Goal: Information Seeking & Learning: Learn about a topic

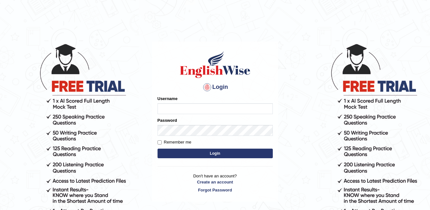
type input "sanjog1985"
click at [201, 150] on button "Login" at bounding box center [214, 154] width 115 height 10
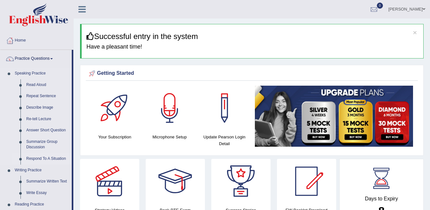
click at [53, 160] on link "Respond To A Situation" at bounding box center [47, 159] width 48 height 12
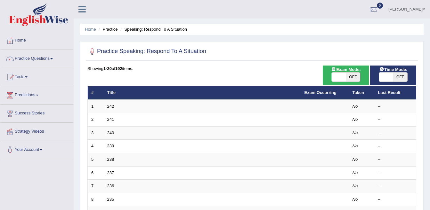
click at [112, 134] on link "240" at bounding box center [110, 133] width 7 height 5
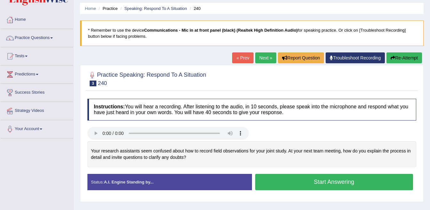
scroll to position [32, 0]
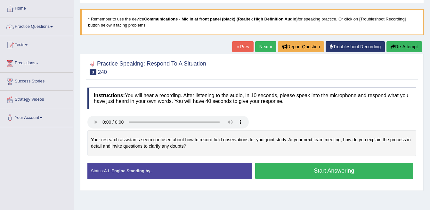
click at [113, 137] on div "Your research assistants seem confused about how to record field observations f…" at bounding box center [251, 143] width 329 height 26
